Goal: Communication & Community: Answer question/provide support

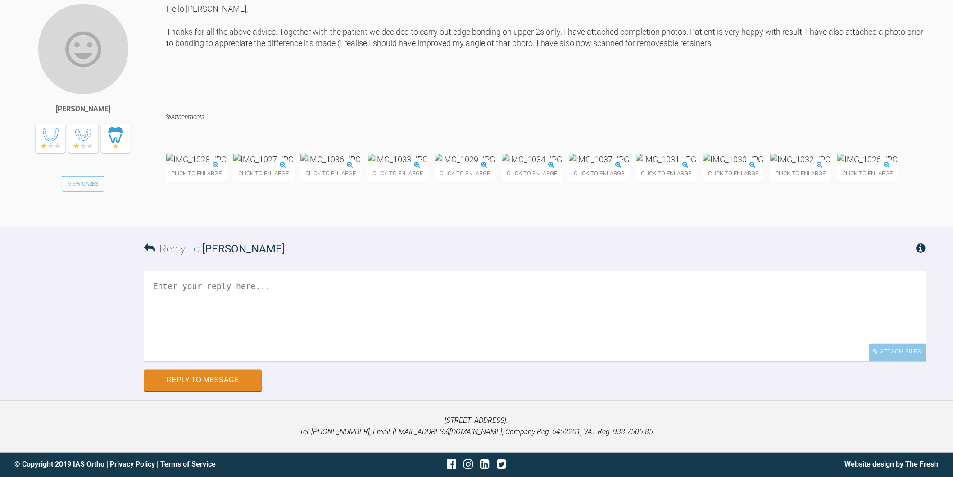
scroll to position [13382, 0]
click at [222, 154] on img at bounding box center [196, 159] width 60 height 11
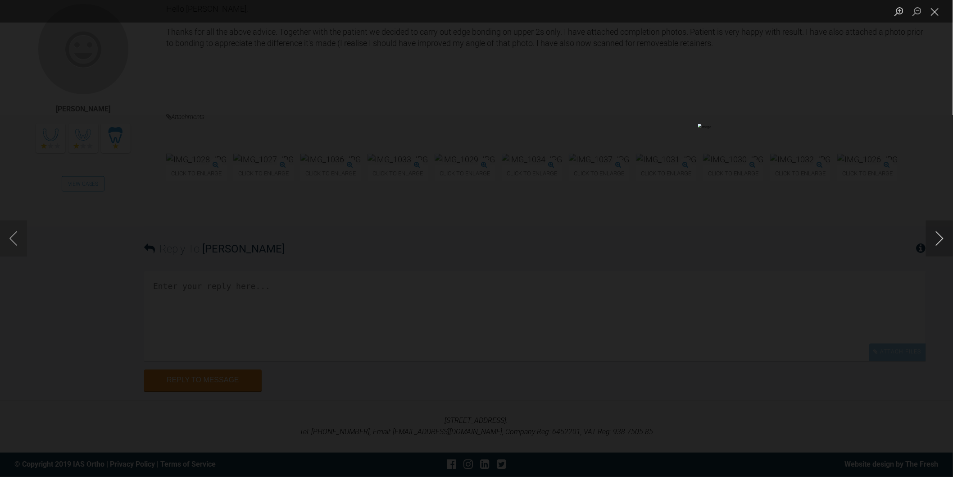
click at [932, 239] on button "Next image" at bounding box center [939, 238] width 27 height 36
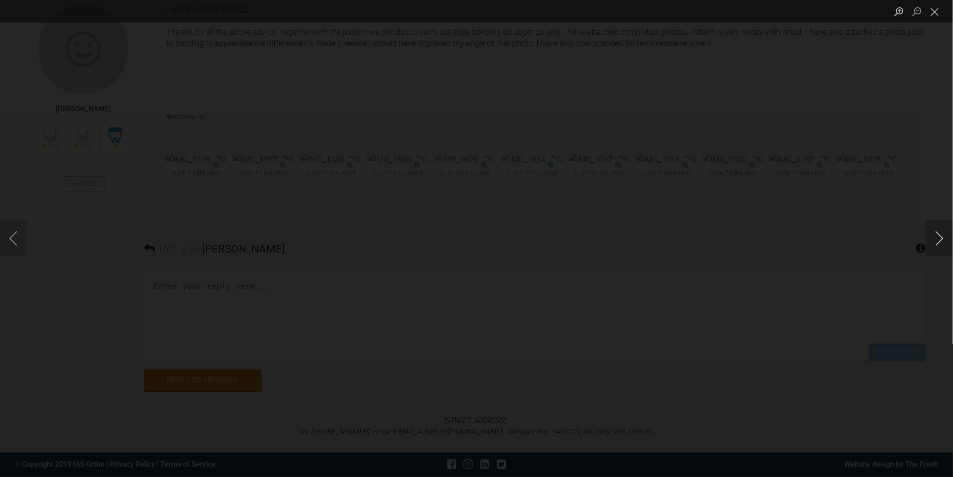
click at [932, 239] on button "Next image" at bounding box center [939, 238] width 27 height 36
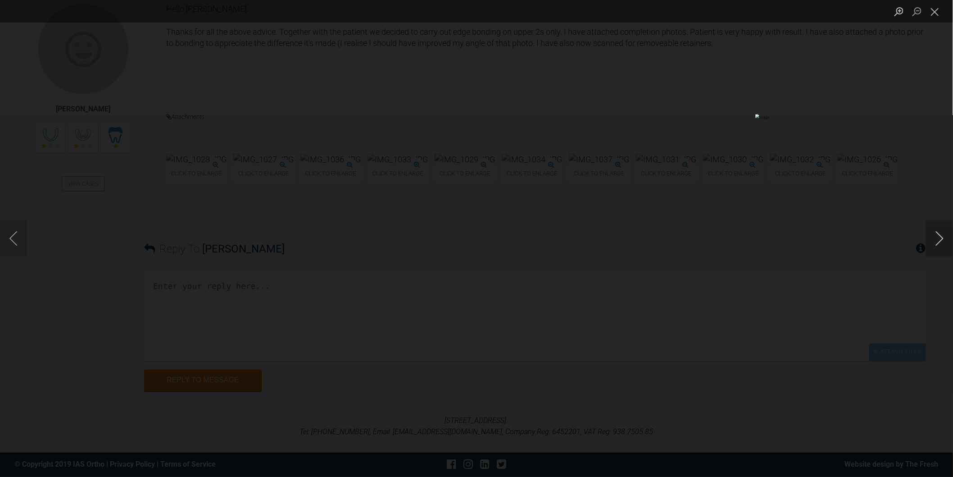
click at [932, 239] on button "Next image" at bounding box center [939, 238] width 27 height 36
click at [932, 10] on button "Close lightbox" at bounding box center [935, 12] width 18 height 16
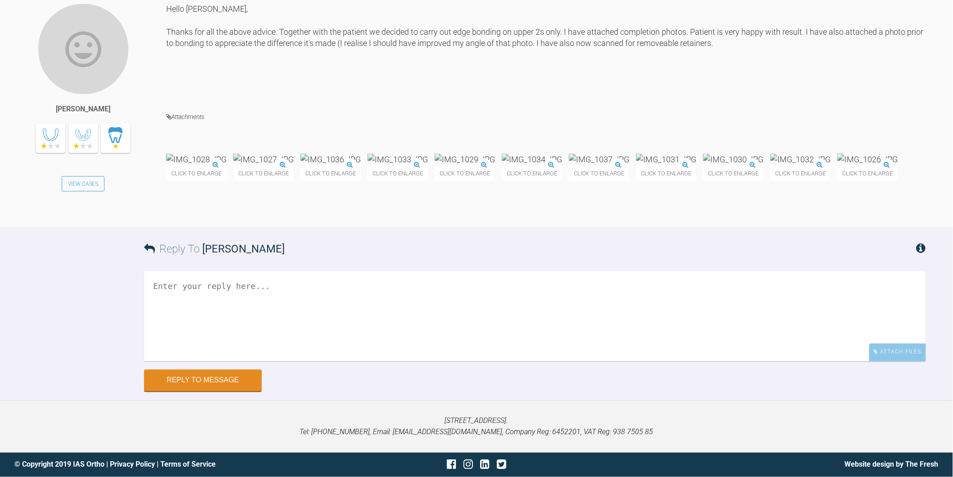
click at [284, 361] on textarea at bounding box center [535, 316] width 782 height 90
click at [428, 154] on img at bounding box center [398, 159] width 60 height 11
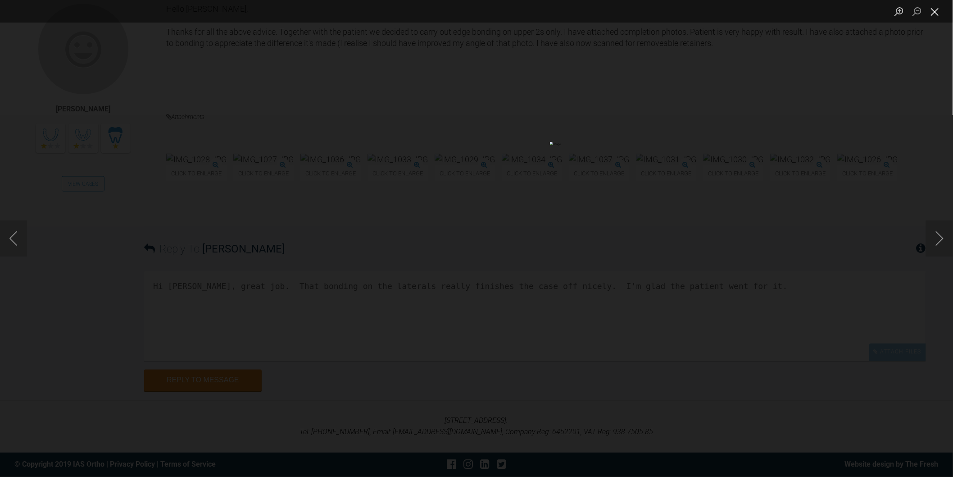
click at [933, 13] on button "Close lightbox" at bounding box center [935, 12] width 18 height 16
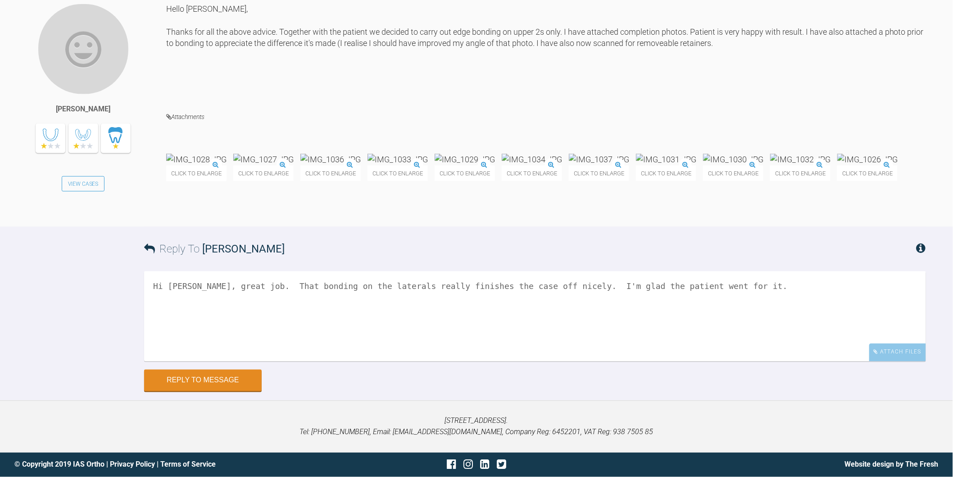
click at [726, 361] on textarea "Hi Izabela, great job. That bonding on the laterals really finishes the case of…" at bounding box center [535, 316] width 782 height 90
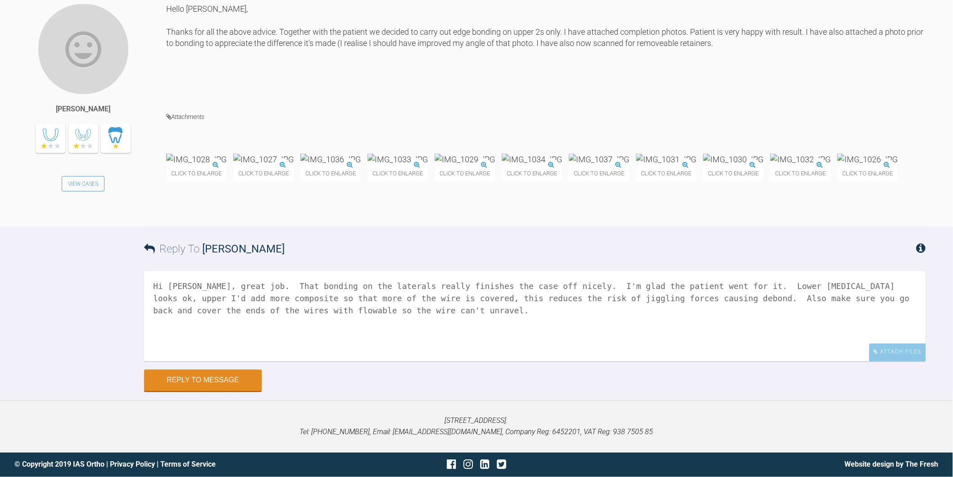
click at [428, 155] on img at bounding box center [398, 159] width 60 height 11
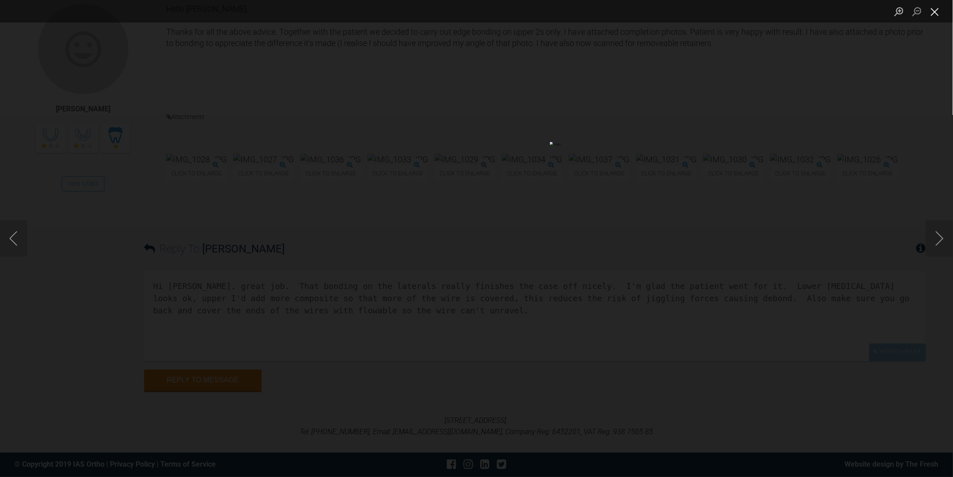
click at [935, 14] on button "Close lightbox" at bounding box center [935, 12] width 18 height 16
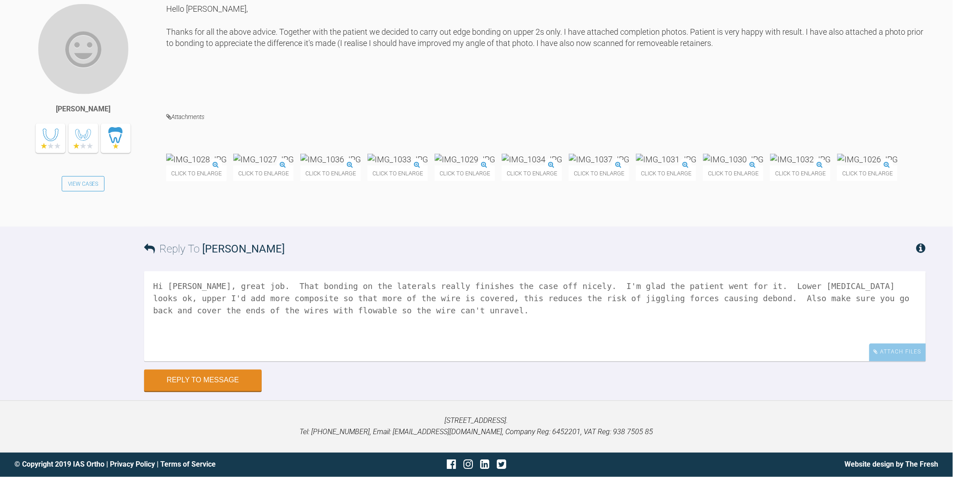
click at [352, 361] on textarea "Hi Izabela, great job. That bonding on the laterals really finishes the case of…" at bounding box center [535, 316] width 782 height 90
click at [551, 361] on textarea "Hi Izabela, great job. That bonding on the laterals really finishes the case of…" at bounding box center [535, 316] width 782 height 90
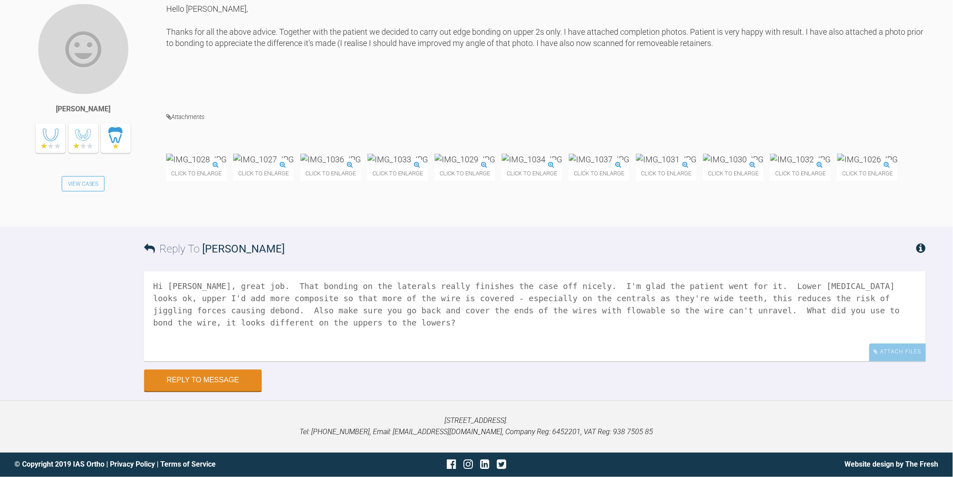
scroll to position [13482, 0]
click at [899, 357] on div "Attach Files" at bounding box center [897, 352] width 57 height 18
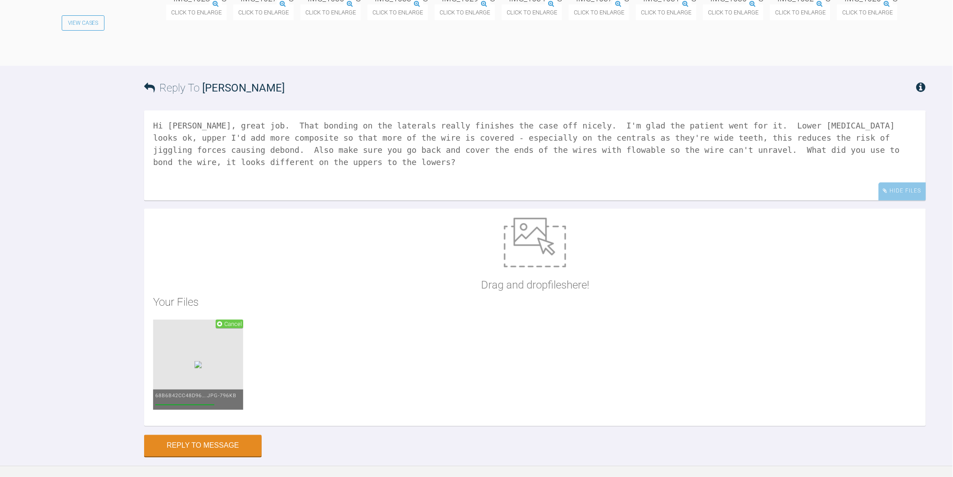
click at [70, 377] on div "Reply To Izabela Wojslaw Hi Izabela, great job. That bonding on the laterals re…" at bounding box center [476, 261] width 953 height 391
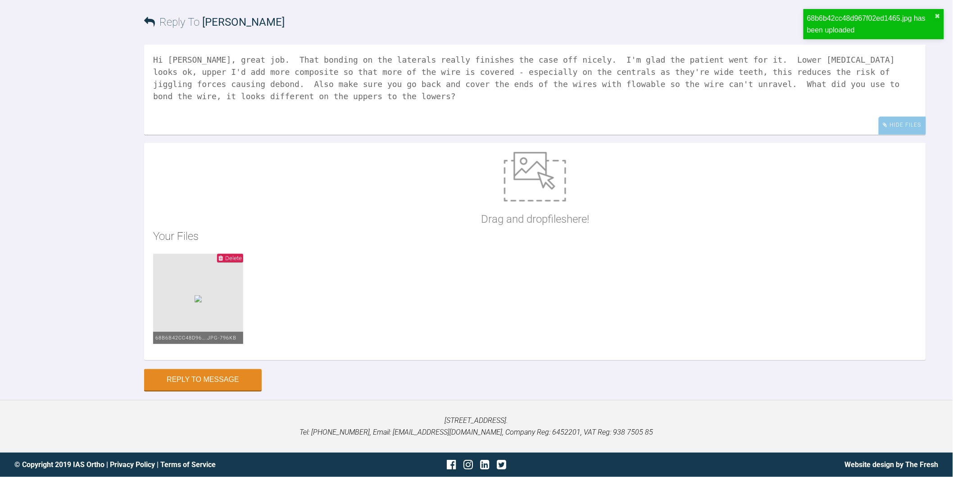
scroll to position [13632, 0]
click at [915, 135] on textarea "Hi Izabela, great job. That bonding on the laterals really finishes the case of…" at bounding box center [535, 90] width 782 height 90
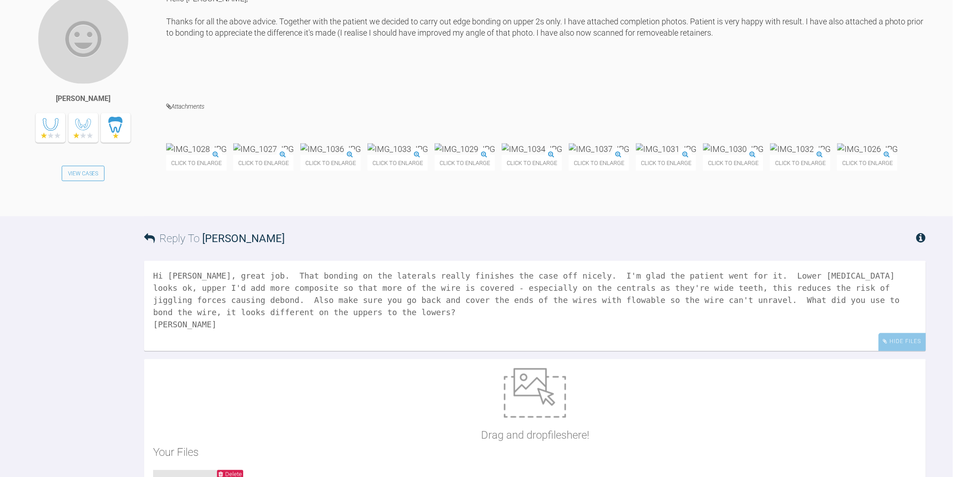
scroll to position [13532, 0]
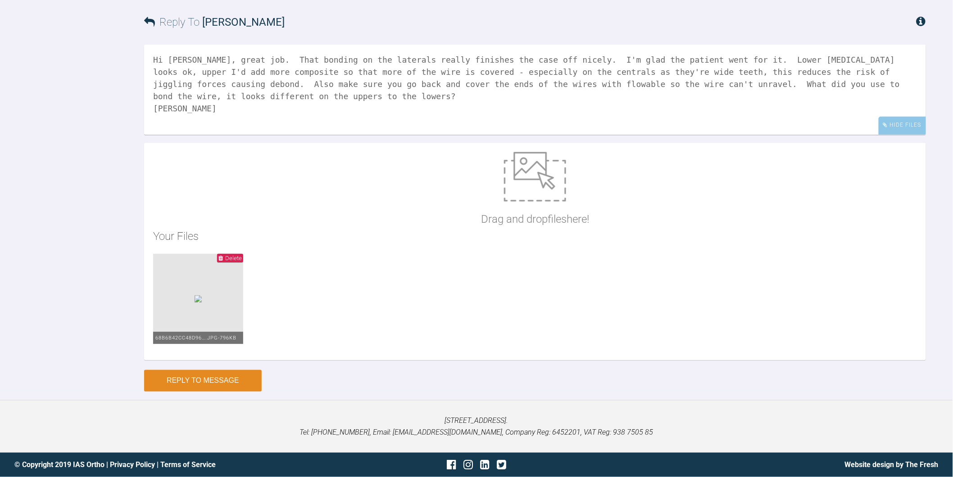
type textarea "Hi Izabela, great job. That bonding on the laterals really finishes the case of…"
click at [210, 382] on button "Reply to Message" at bounding box center [203, 381] width 118 height 22
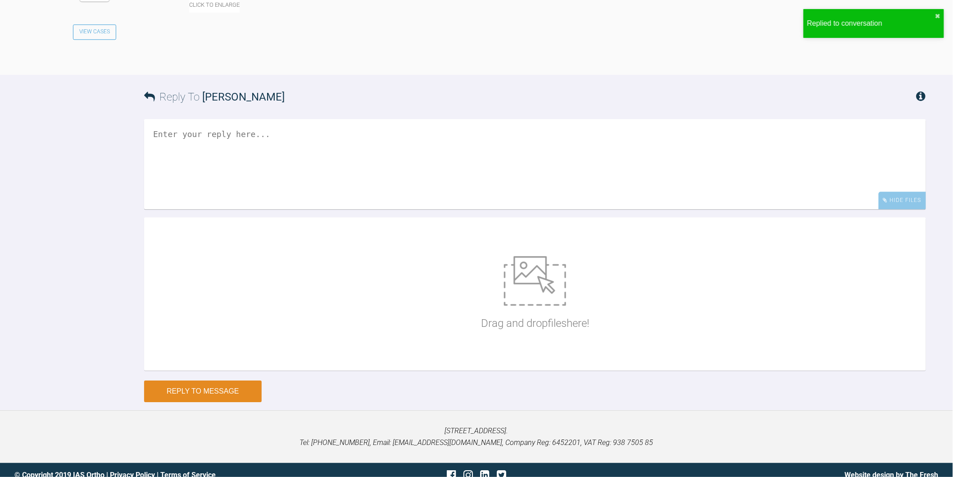
scroll to position [13877, 0]
